Goal: Transaction & Acquisition: Obtain resource

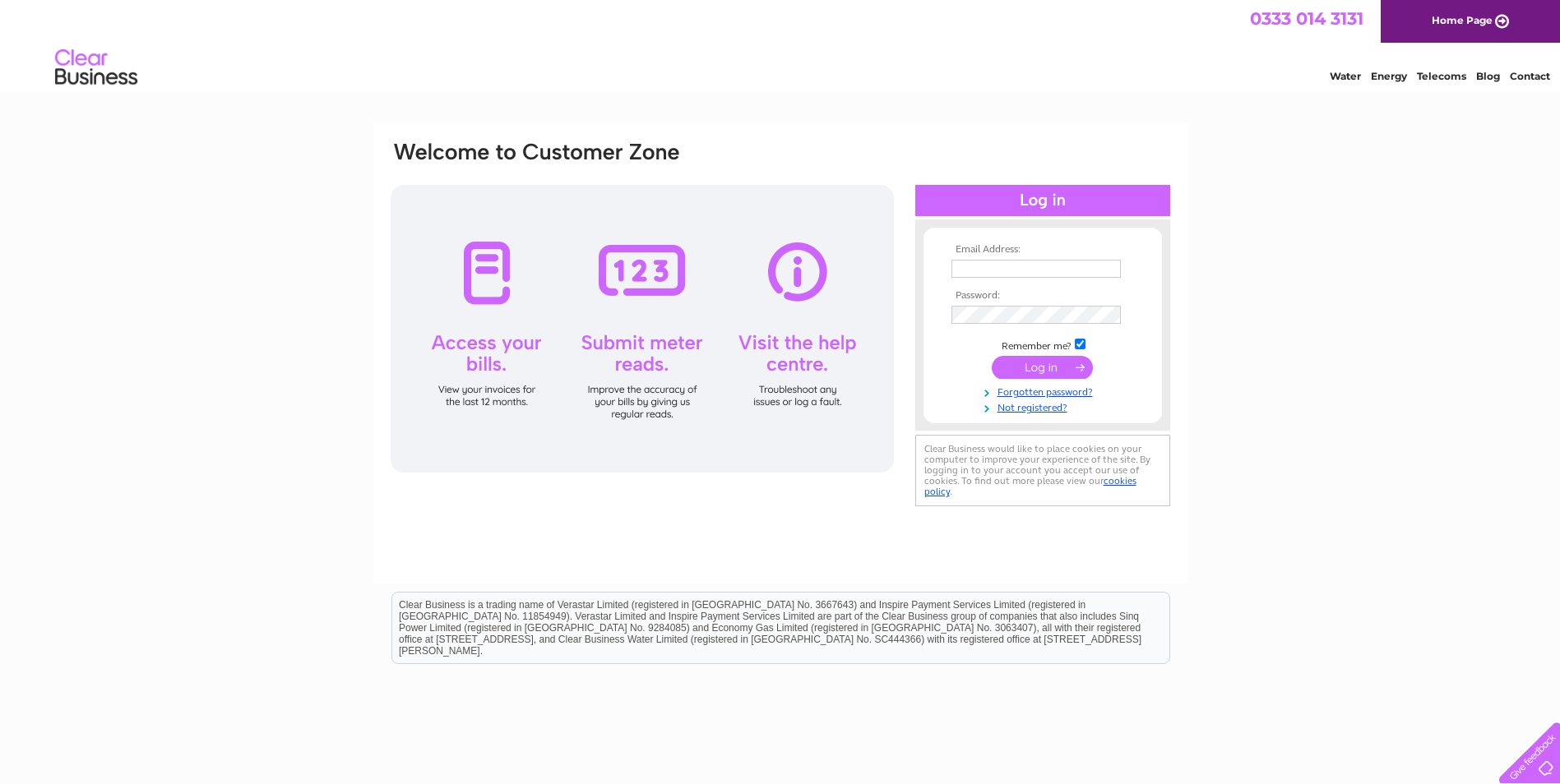
type input "[EMAIL_ADDRESS][DOMAIN_NAME]"
click at [1028, 370] on input "submit" at bounding box center [1042, 368] width 101 height 23
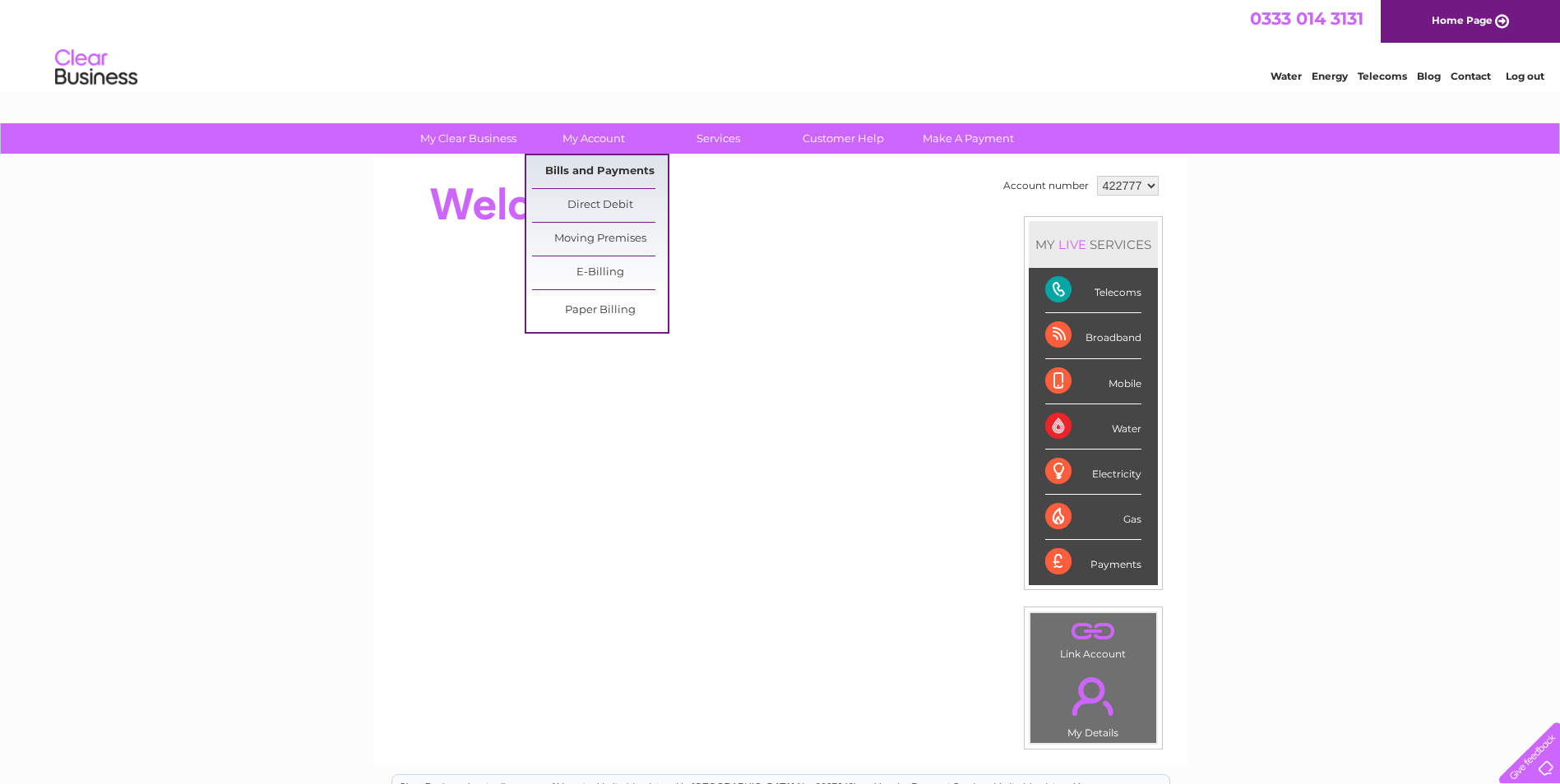
click at [586, 166] on link "Bills and Payments" at bounding box center [599, 171] width 136 height 33
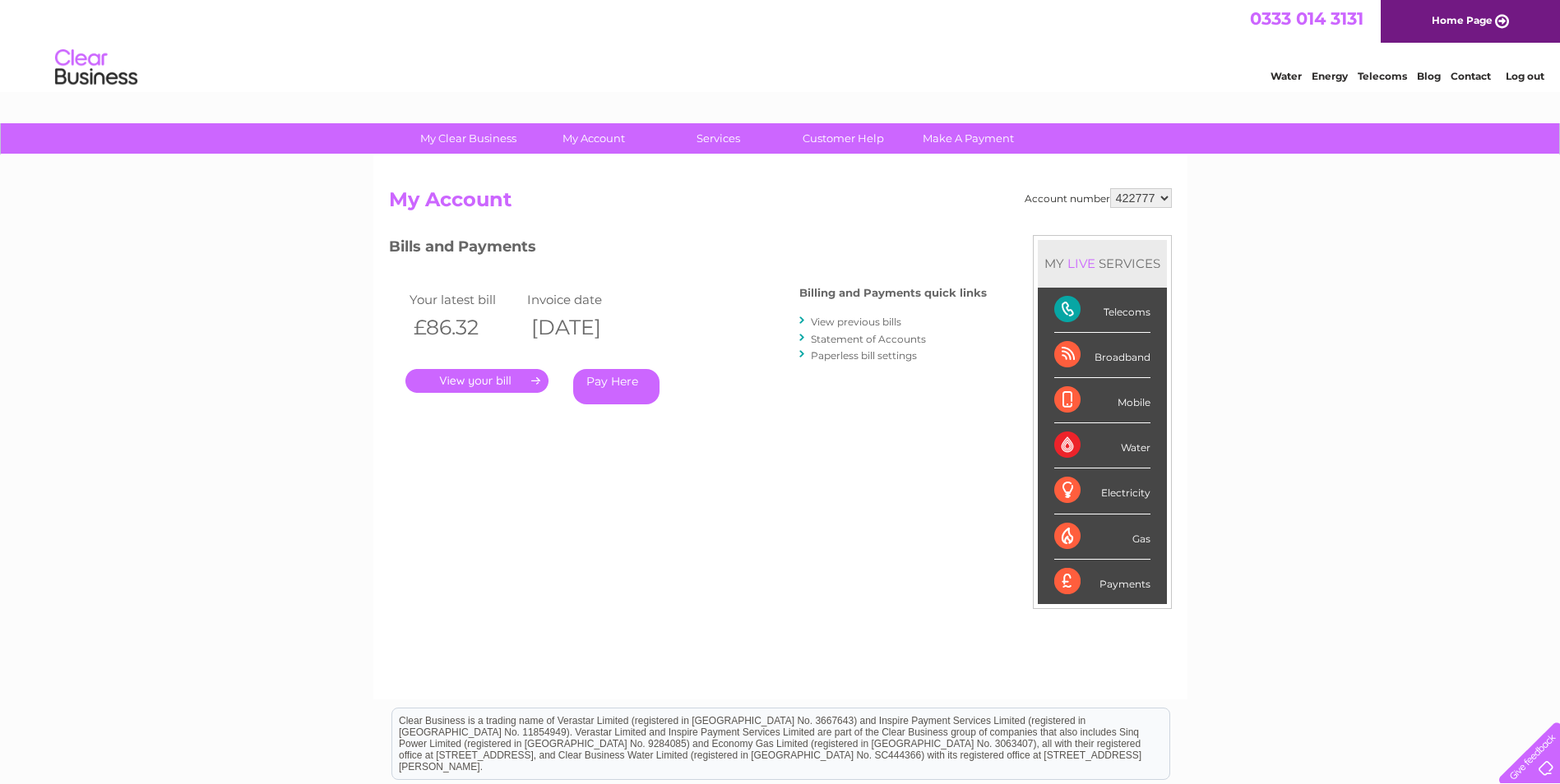
click at [502, 375] on link "." at bounding box center [477, 380] width 143 height 24
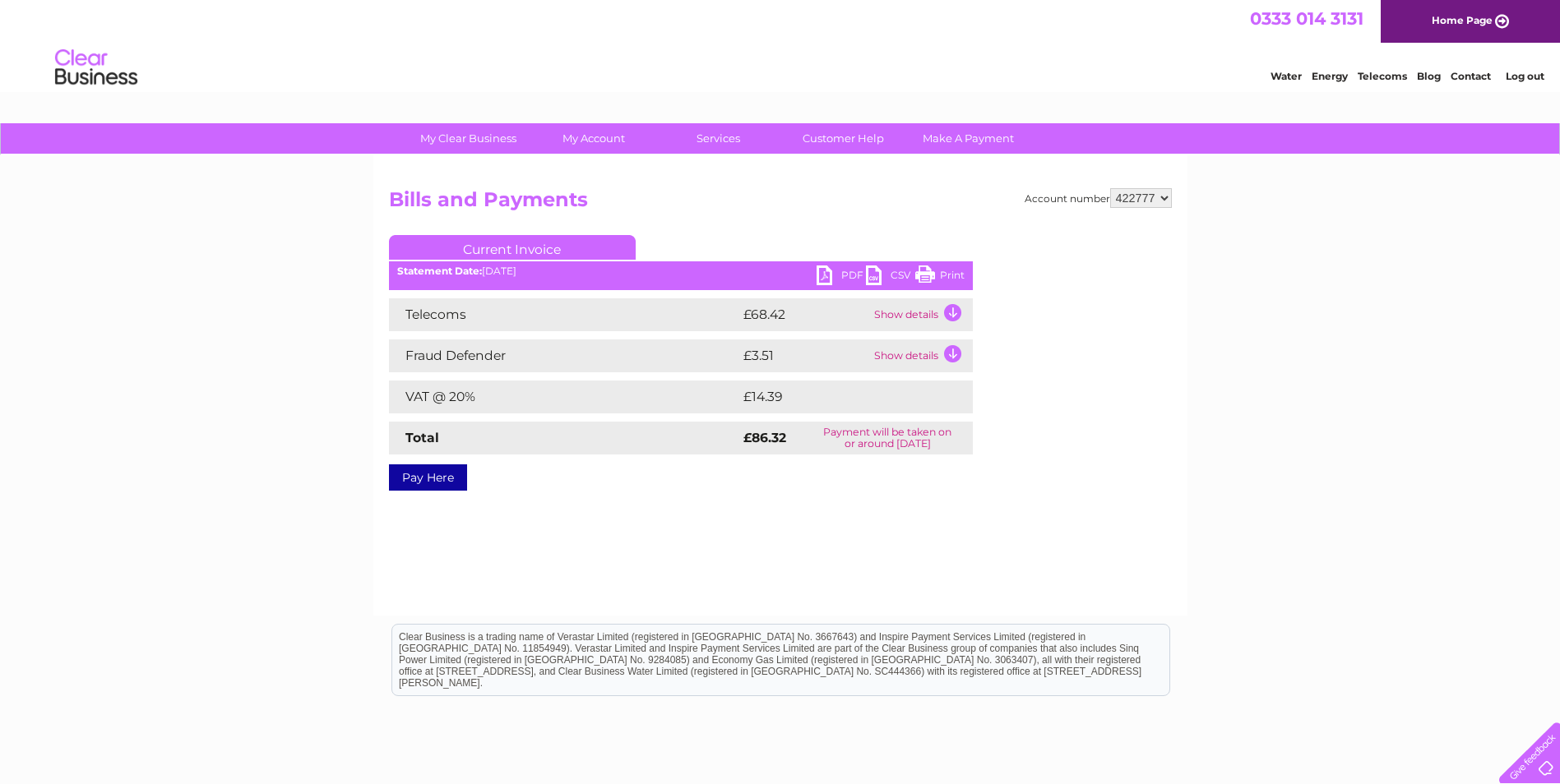
click at [843, 274] on link "PDF" at bounding box center [841, 277] width 49 height 24
